Goal: Information Seeking & Learning: Find specific fact

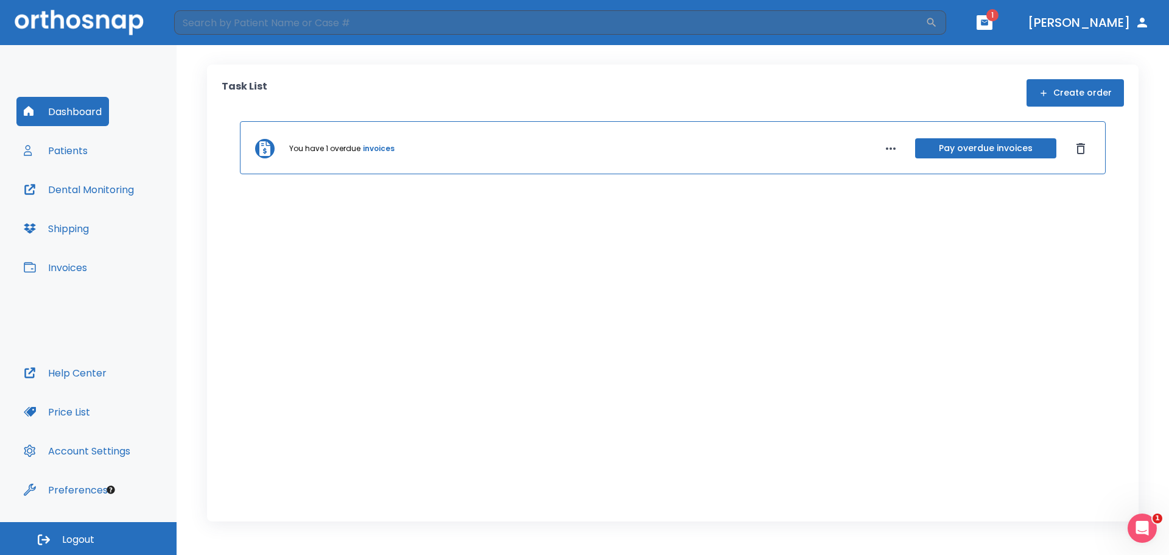
click at [883, 152] on icon "button" at bounding box center [890, 148] width 15 height 15
drag, startPoint x: 969, startPoint y: 120, endPoint x: 983, endPoint y: 57, distance: 64.1
click at [963, 100] on div at bounding box center [584, 277] width 1169 height 555
click at [992, 27] on button "button" at bounding box center [985, 22] width 16 height 15
click at [897, 89] on div at bounding box center [584, 277] width 1169 height 555
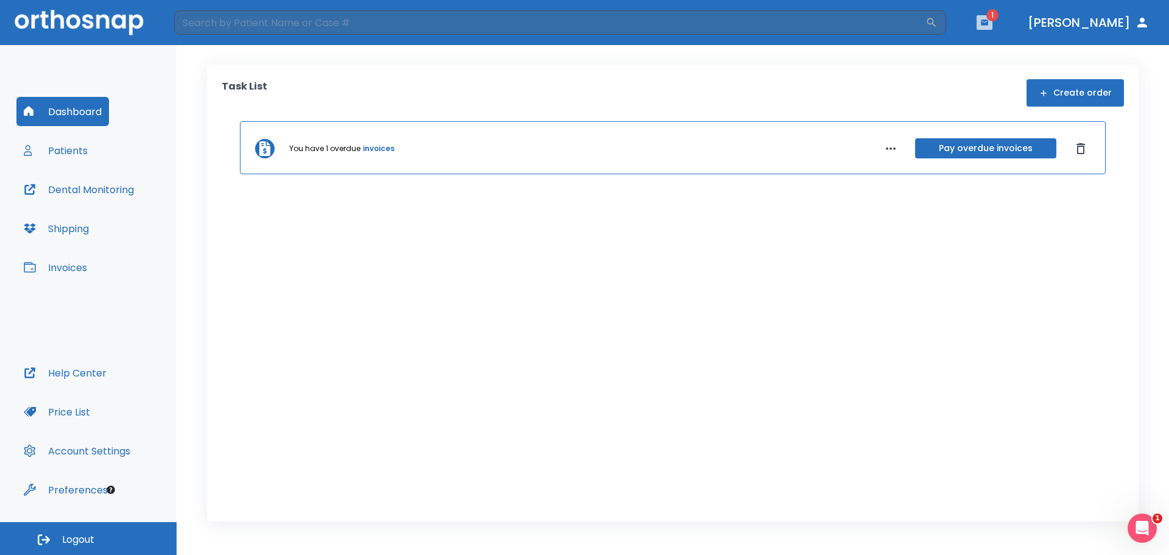
click at [992, 27] on button "button" at bounding box center [985, 22] width 16 height 15
click at [377, 145] on div at bounding box center [584, 277] width 1169 height 555
click at [1019, 8] on header "​ 1 [PERSON_NAME]" at bounding box center [584, 22] width 1169 height 45
click at [999, 16] on span "1" at bounding box center [992, 15] width 12 height 12
click at [988, 23] on icon "button" at bounding box center [984, 21] width 7 height 5
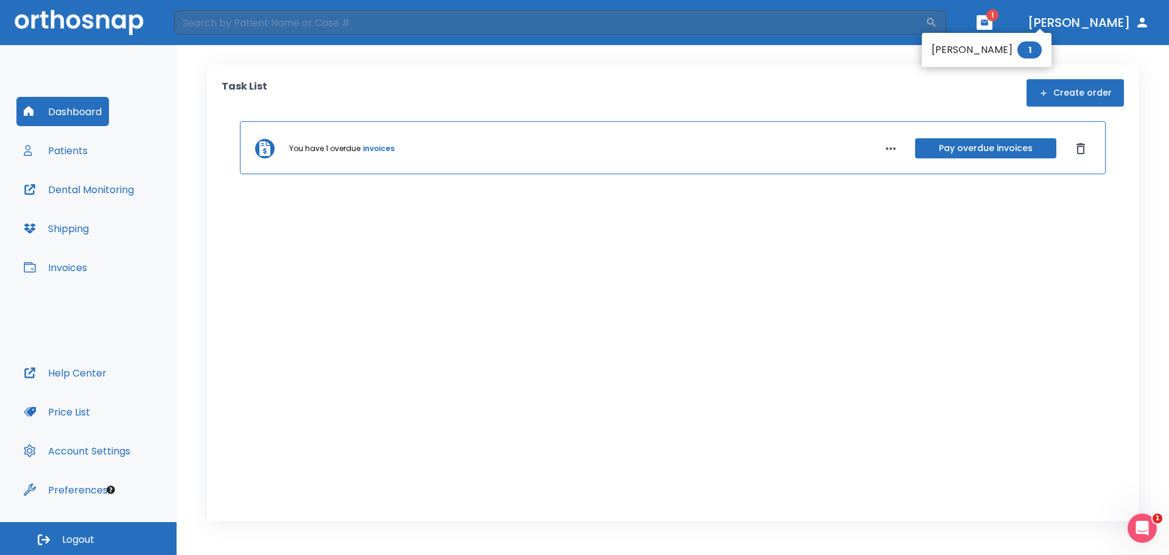
drag, startPoint x: 995, startPoint y: 62, endPoint x: 991, endPoint y: 55, distance: 8.3
click at [992, 58] on ul "[PERSON_NAME] 1" at bounding box center [987, 50] width 130 height 34
click at [1017, 55] on span "1" at bounding box center [1029, 49] width 24 height 17
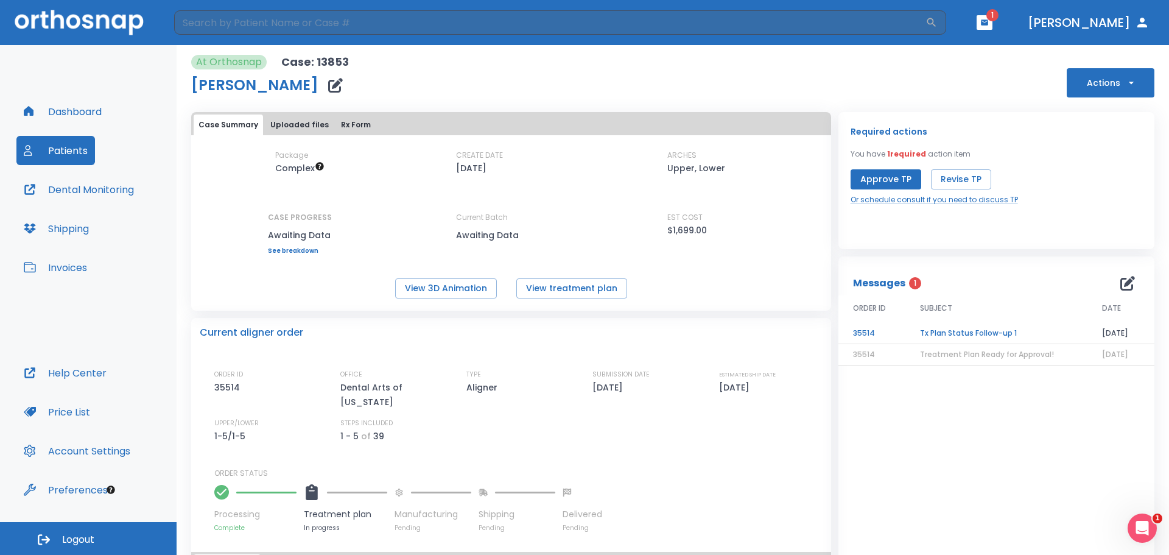
drag, startPoint x: 65, startPoint y: 126, endPoint x: 68, endPoint y: 113, distance: 13.7
click at [63, 125] on div "Dashboard Patients Dental Monitoring Shipping Invoices" at bounding box center [88, 227] width 144 height 261
click at [68, 113] on button "Dashboard" at bounding box center [62, 111] width 93 height 29
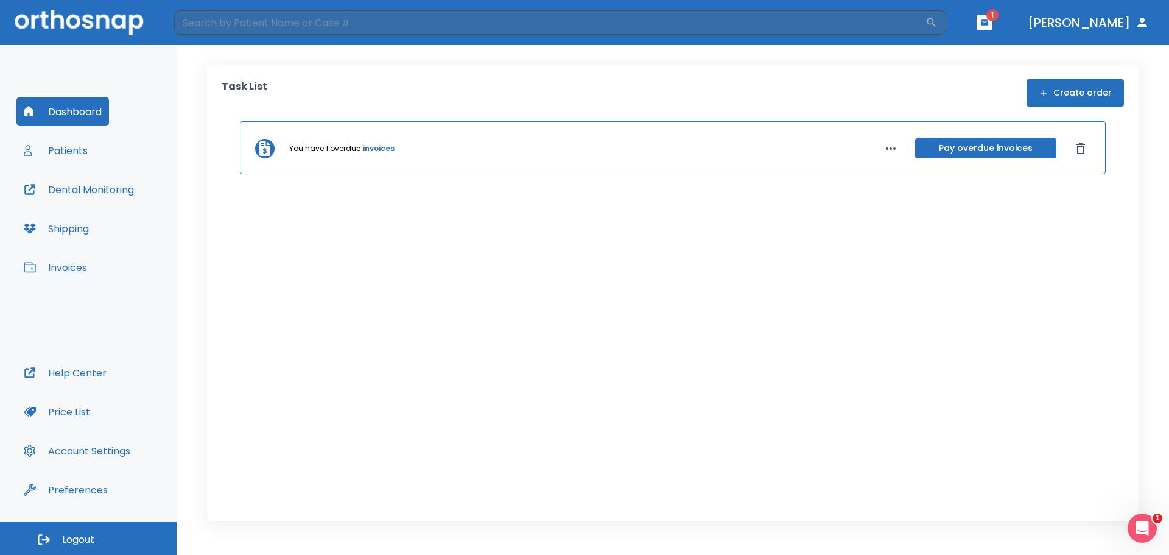
click at [641, 150] on div "You have 1 overdue invoices" at bounding box center [563, 148] width 548 height 11
click at [895, 149] on icon "button" at bounding box center [891, 148] width 10 height 2
click at [366, 152] on div at bounding box center [584, 277] width 1169 height 555
click at [366, 152] on link "invoices" at bounding box center [379, 148] width 32 height 11
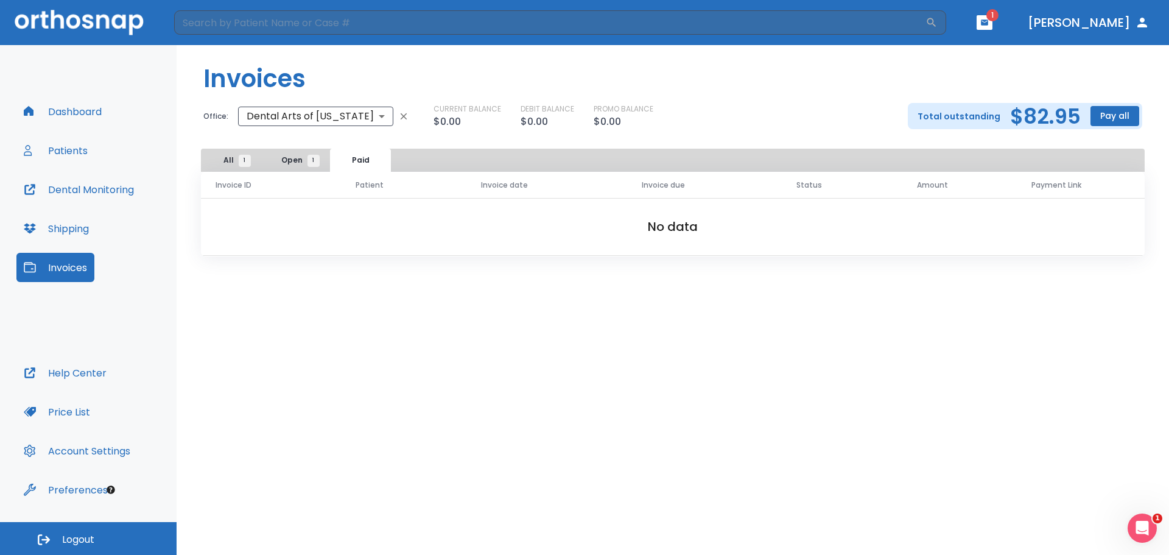
click at [262, 161] on button "All 1" at bounding box center [233, 160] width 61 height 23
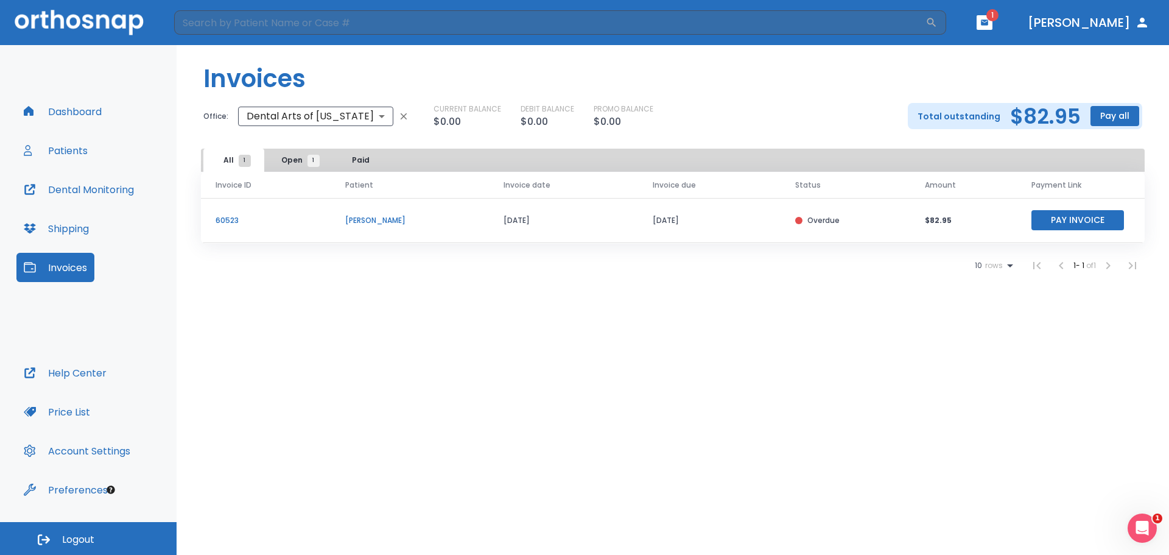
click at [941, 219] on p "$82.95" at bounding box center [963, 220] width 77 height 11
drag, startPoint x: 961, startPoint y: 226, endPoint x: 880, endPoint y: 221, distance: 81.7
click at [880, 221] on tr "60523 [PERSON_NAME] [DATE] [DATE] Overdue $82.95 Pay Invoice" at bounding box center [673, 220] width 944 height 45
click at [784, 255] on div "10 rows 1 - 1 of 1" at bounding box center [673, 265] width 944 height 24
click at [229, 223] on p "60523" at bounding box center [266, 220] width 100 height 11
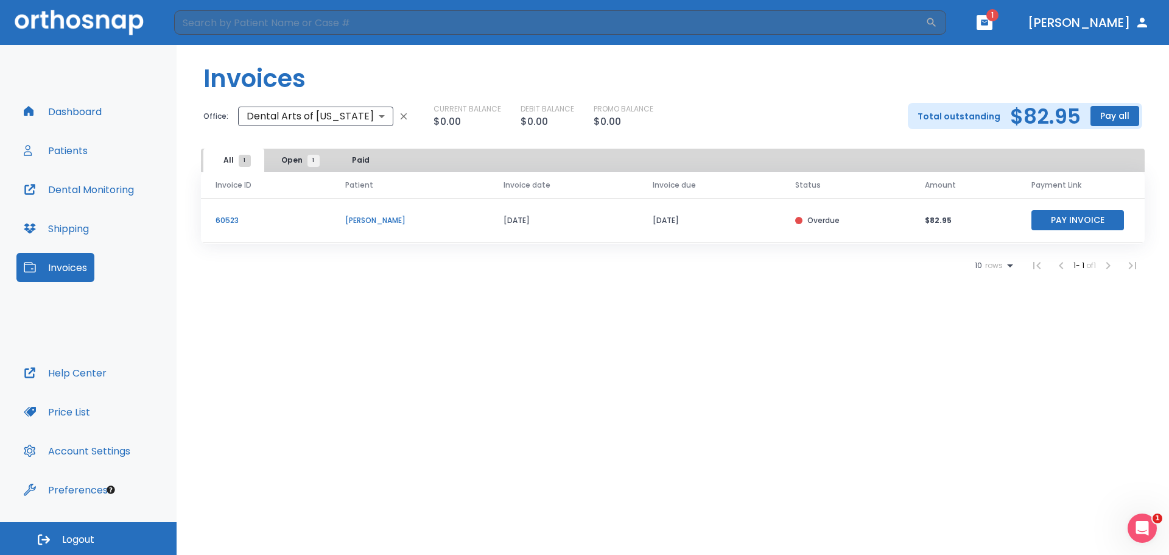
click at [40, 412] on button "Price List" at bounding box center [56, 411] width 81 height 29
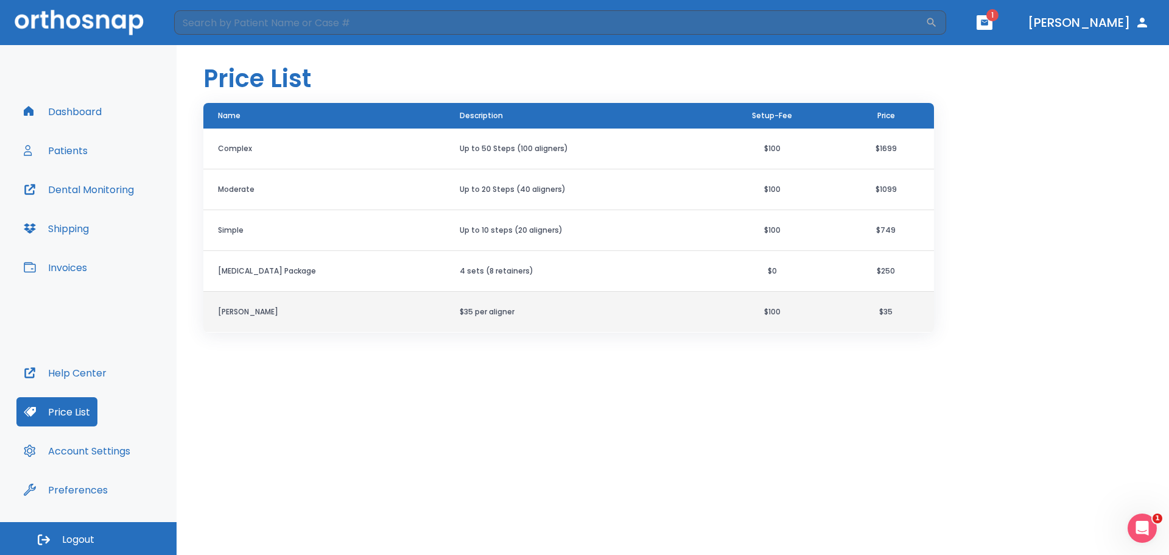
click at [465, 320] on td "$35 per aligner" at bounding box center [575, 312] width 261 height 41
click at [454, 305] on td "$35 per aligner" at bounding box center [575, 312] width 261 height 41
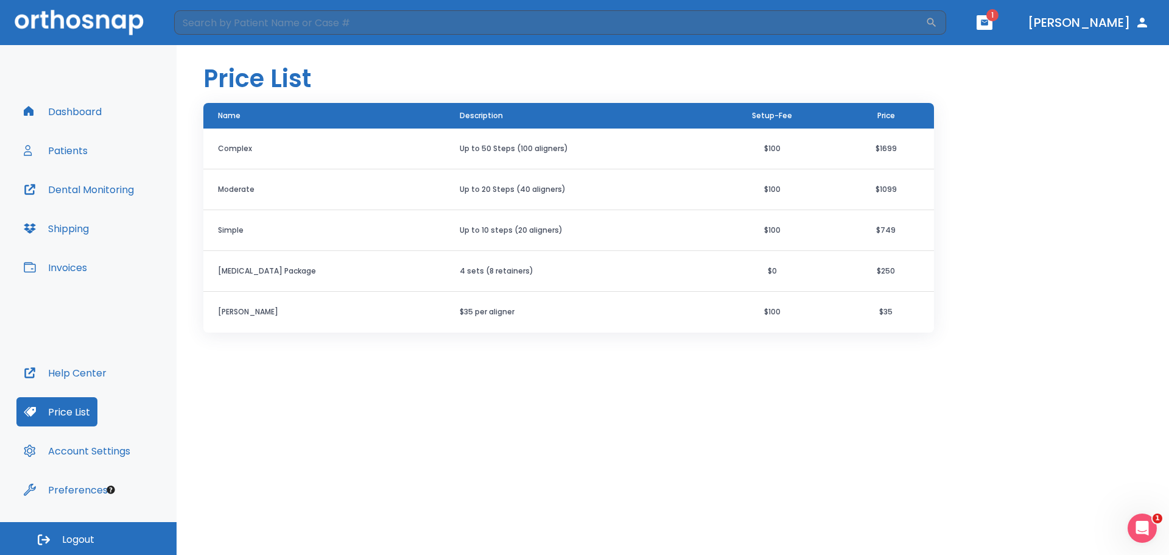
click at [79, 118] on button "Dashboard" at bounding box center [62, 111] width 93 height 29
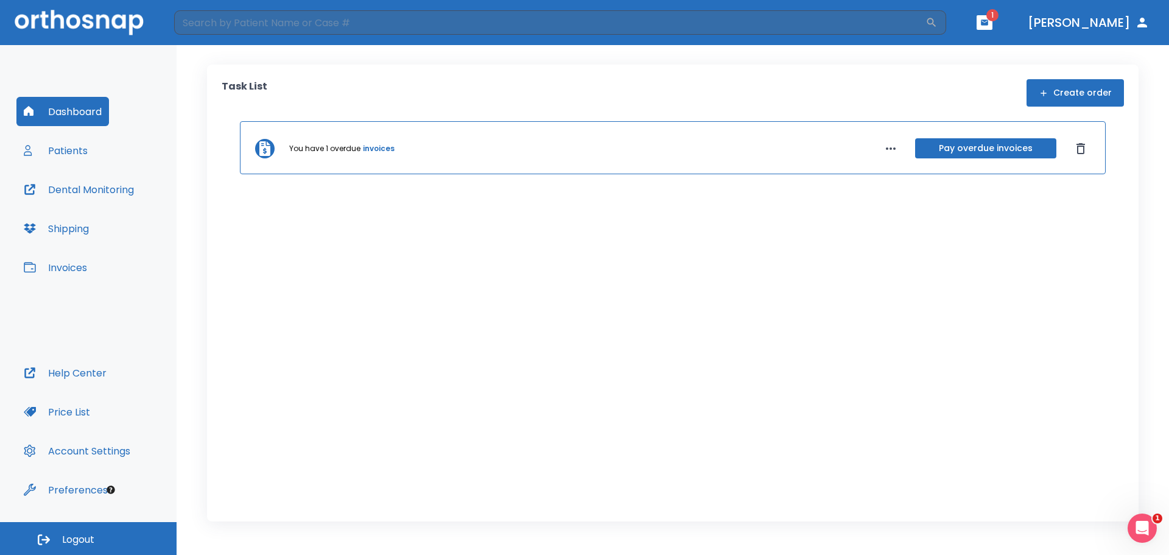
click at [104, 415] on div "Help Center Price List Account Settings Preferences" at bounding box center [88, 431] width 144 height 146
click at [90, 415] on button "Price List" at bounding box center [56, 411] width 81 height 29
